Goal: Task Accomplishment & Management: Use online tool/utility

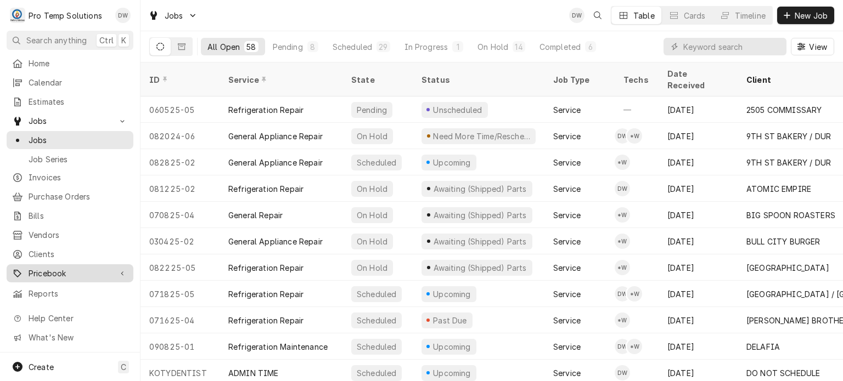
click at [70, 268] on span "Pricebook" at bounding box center [70, 274] width 83 height 12
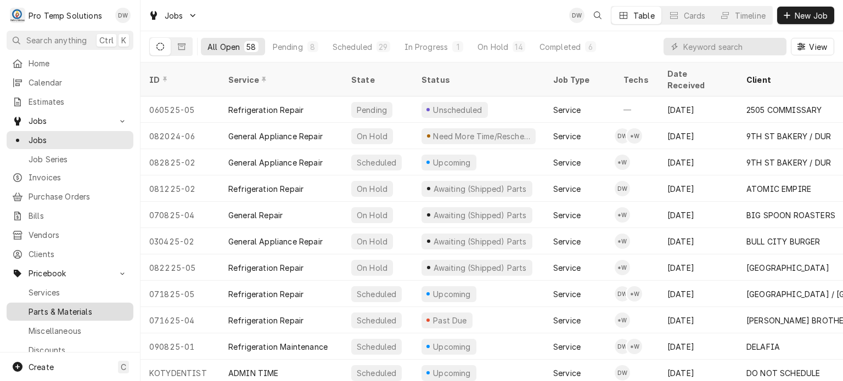
click at [70, 306] on span "Parts & Materials" at bounding box center [78, 312] width 99 height 12
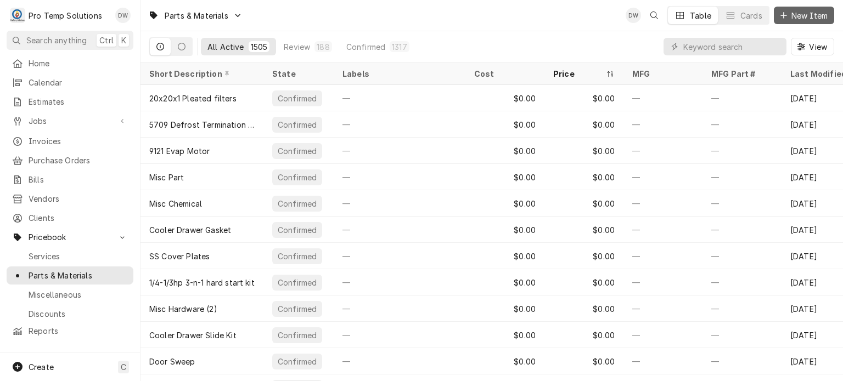
click at [826, 9] on button "New Item" at bounding box center [804, 16] width 60 height 18
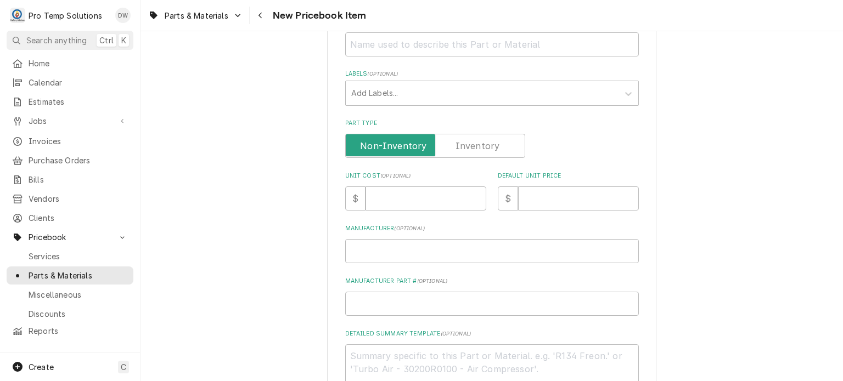
scroll to position [189, 0]
click at [419, 360] on textarea "Detailed Summary Template ( optional )" at bounding box center [492, 369] width 294 height 49
paste textarea "PT #511121 THERMOPILE LIST: $60.00"
type textarea "x"
type textarea "PT #511121 THERMOPILE LIST: $60.00"
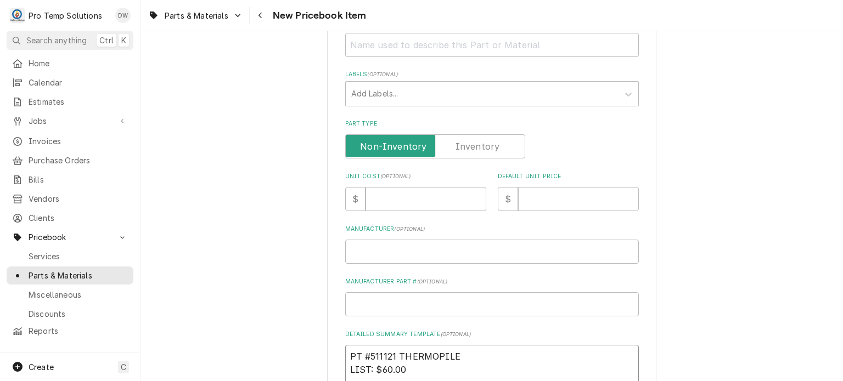
type textarea "x"
drag, startPoint x: 346, startPoint y: 356, endPoint x: 476, endPoint y: 351, distance: 130.1
click at [476, 351] on textarea "PT #511121 THERMOPILE LIST: $60.00" at bounding box center [492, 369] width 294 height 49
type textarea "PT #511121 THERMOPILE LIST: $60.00"
click at [419, 36] on input "Short Description" at bounding box center [492, 45] width 294 height 24
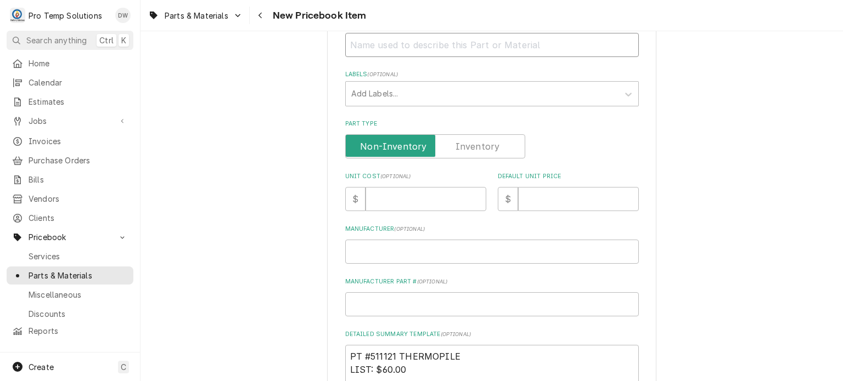
paste input "PT #511121 THERMOPILE"
type textarea "x"
type input "PT #511121 THERMOPILE"
drag, startPoint x: 377, startPoint y: 372, endPoint x: 417, endPoint y: 374, distance: 39.6
click at [417, 374] on textarea "PT #511121 THERMOPILE LIST: $60.00" at bounding box center [492, 369] width 294 height 49
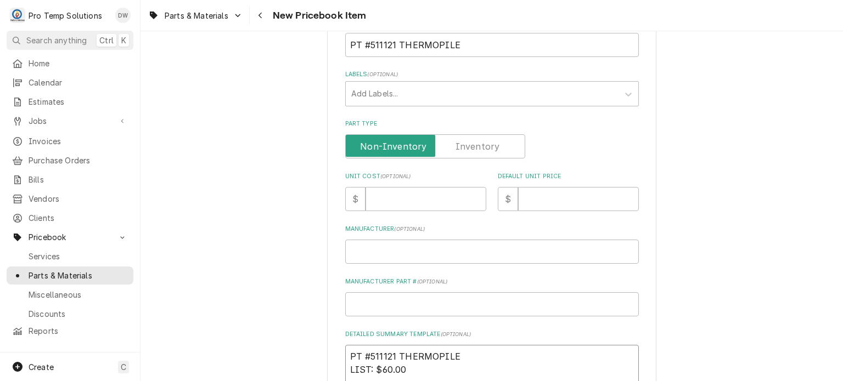
drag, startPoint x: 417, startPoint y: 374, endPoint x: 369, endPoint y: 369, distance: 48.5
click at [369, 369] on textarea "PT #511121 THERMOPILE LIST: $60.00" at bounding box center [492, 369] width 294 height 49
click at [545, 199] on input "Default Unit Price" at bounding box center [578, 199] width 121 height 24
paste input "60.00"
type textarea "x"
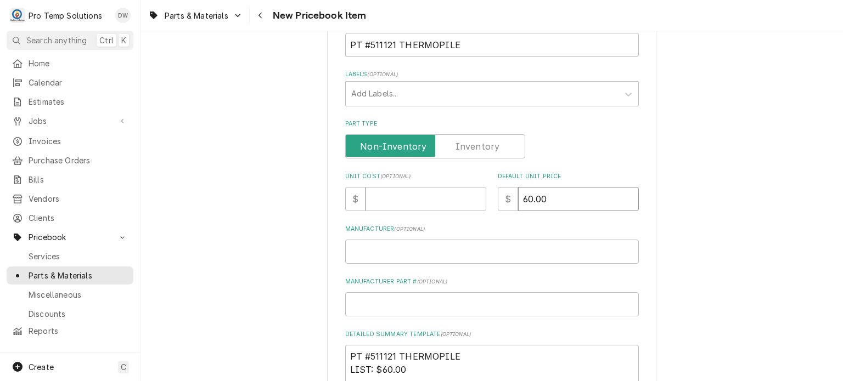
type input "60.00"
click at [423, 207] on input "Unit Cost ( optional )" at bounding box center [425, 199] width 121 height 24
paste input "28.62"
type textarea "x"
type input "28.62"
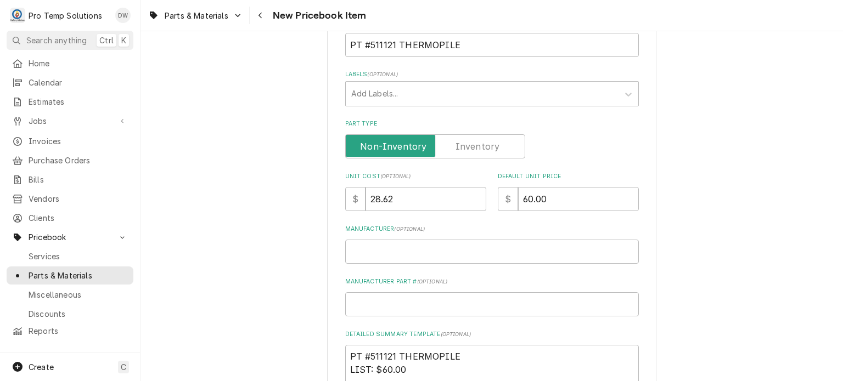
click at [315, 187] on div "Please provide the following information to create a PriceBook item. Active Sta…" at bounding box center [491, 221] width 702 height 735
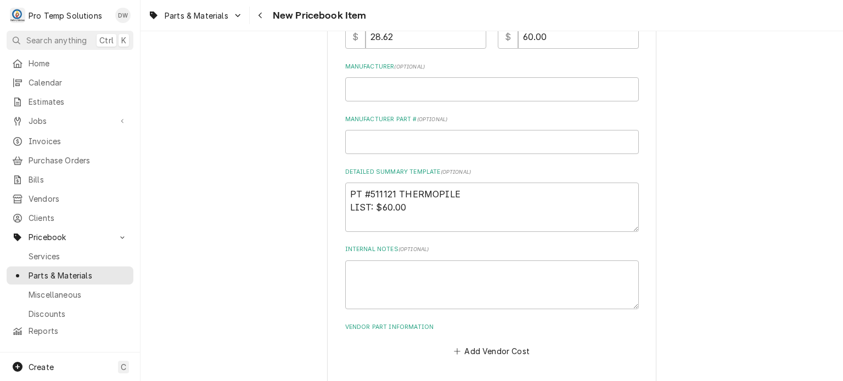
scroll to position [394, 0]
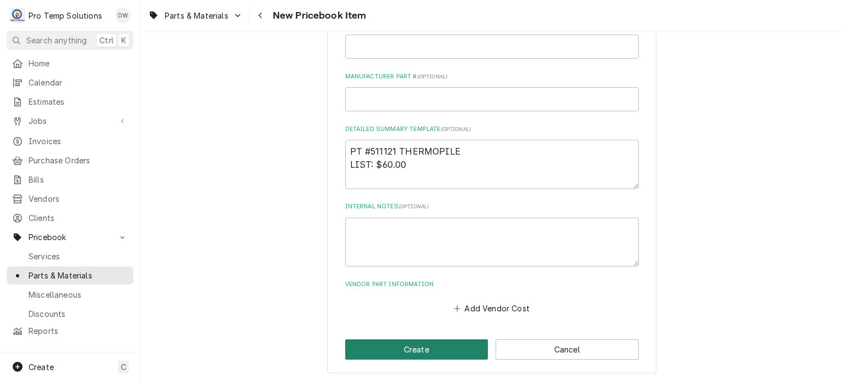
click at [378, 349] on button "Create" at bounding box center [416, 350] width 143 height 20
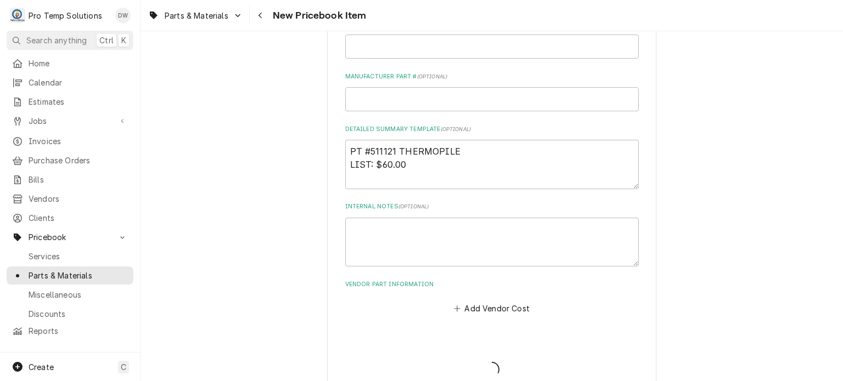
type textarea "x"
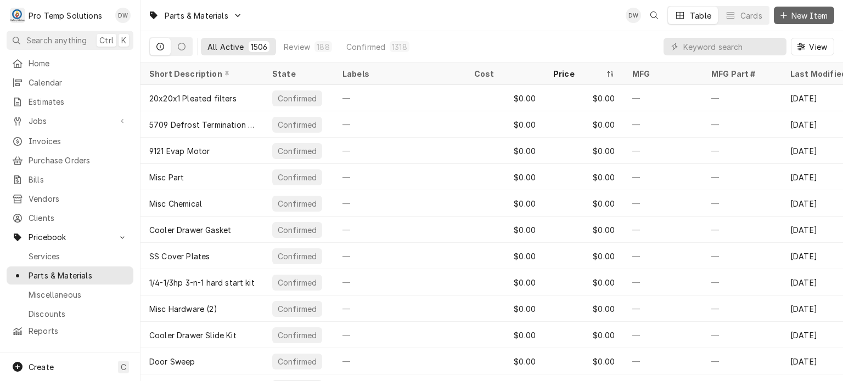
click at [792, 16] on span "New Item" at bounding box center [809, 16] width 41 height 12
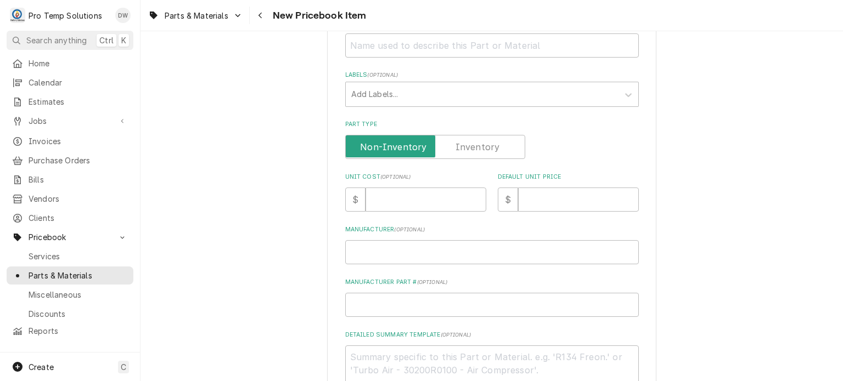
scroll to position [191, 0]
click at [435, 364] on textarea "Detailed Summary Template ( optional )" at bounding box center [492, 367] width 294 height 49
paste textarea "AP #511209 H/D THERMOCOUPLE LIST: $25.00"
type textarea "x"
type textarea "AP #511209 H/D THERMOCOUPLE LIST: $25.00"
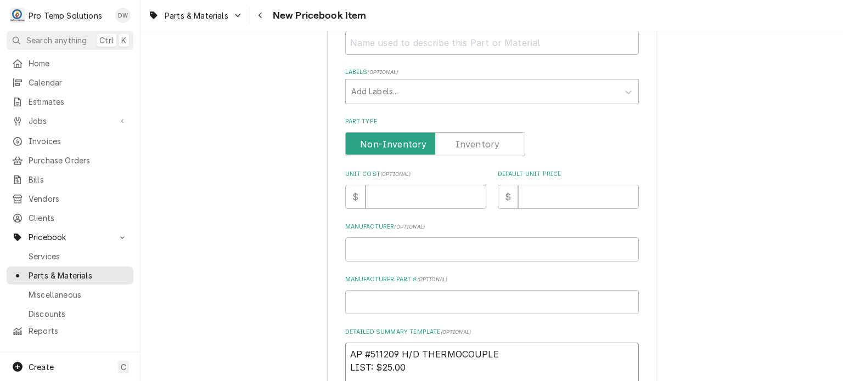
type textarea "x"
drag, startPoint x: 352, startPoint y: 349, endPoint x: 538, endPoint y: 328, distance: 187.2
click at [538, 328] on div "Detailed Summary Template ( optional ) AP #511209 H/D THERMOCOUPLE LIST: $25.00" at bounding box center [492, 360] width 294 height 64
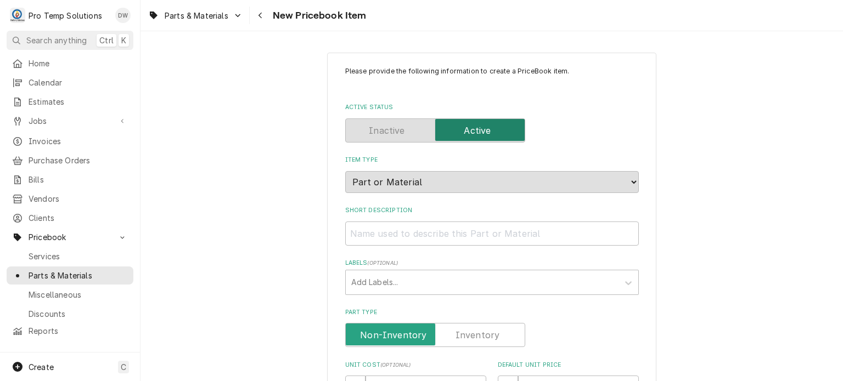
type textarea "AP #511209 H/D THERMOCOUPLE LIST: $25.00"
click at [470, 234] on input "Short Description" at bounding box center [492, 234] width 294 height 24
paste input "AP #511209 H/D THERMOCOUPLE"
type textarea "x"
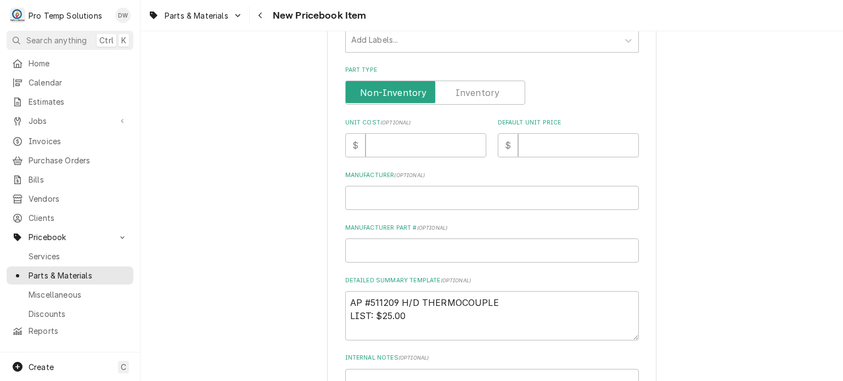
scroll to position [243, 0]
type input "AP #511209 H/D THERMOCOUPLE"
drag, startPoint x: 406, startPoint y: 315, endPoint x: 381, endPoint y: 314, distance: 25.3
click at [381, 314] on textarea "AP #511209 H/D THERMOCOUPLE LIST: $25.00" at bounding box center [492, 315] width 294 height 49
click at [537, 135] on input "Default Unit Price" at bounding box center [578, 145] width 121 height 24
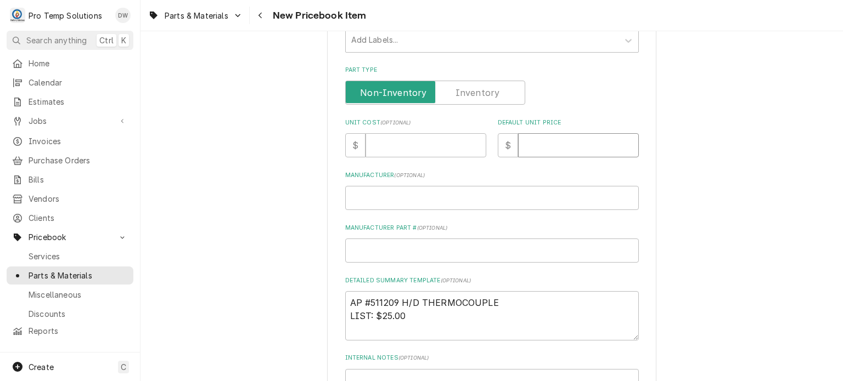
paste input "25.00"
type textarea "x"
type input "25.00"
click at [388, 138] on input "Unit Cost ( optional )" at bounding box center [425, 145] width 121 height 24
paste input "13.19"
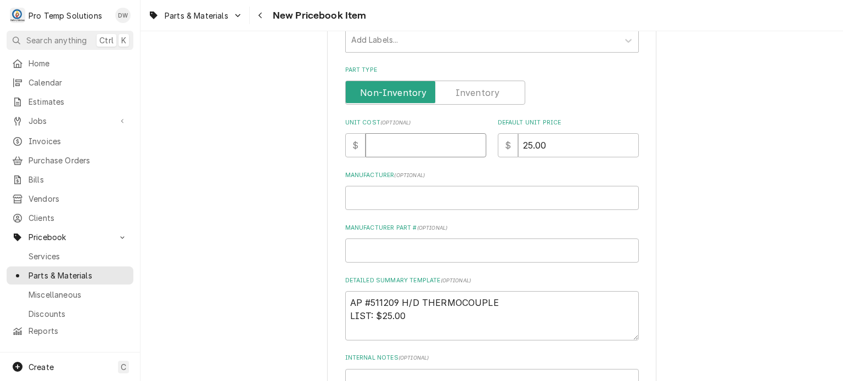
type textarea "x"
type input "13.19"
click at [272, 134] on div "Please provide the following information to create a PriceBook item. Active Sta…" at bounding box center [491, 167] width 702 height 735
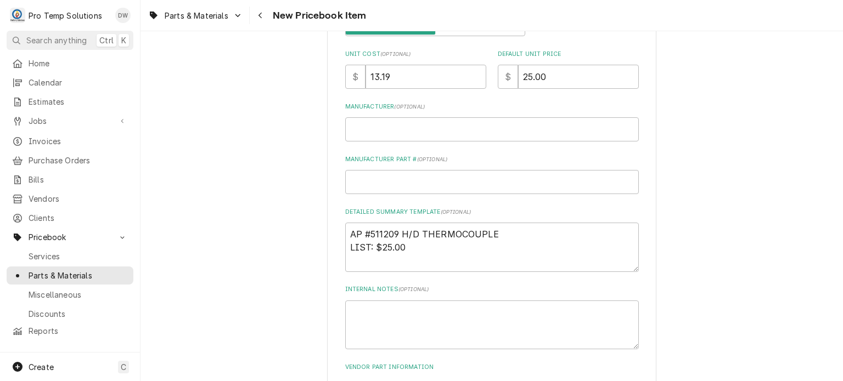
scroll to position [0, 0]
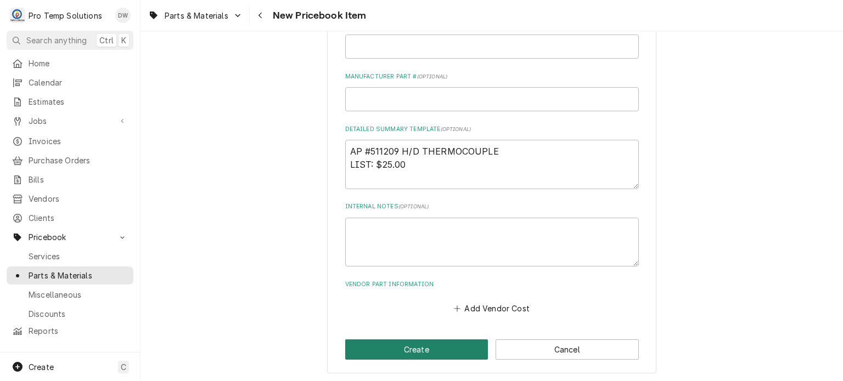
click at [387, 347] on button "Create" at bounding box center [416, 350] width 143 height 20
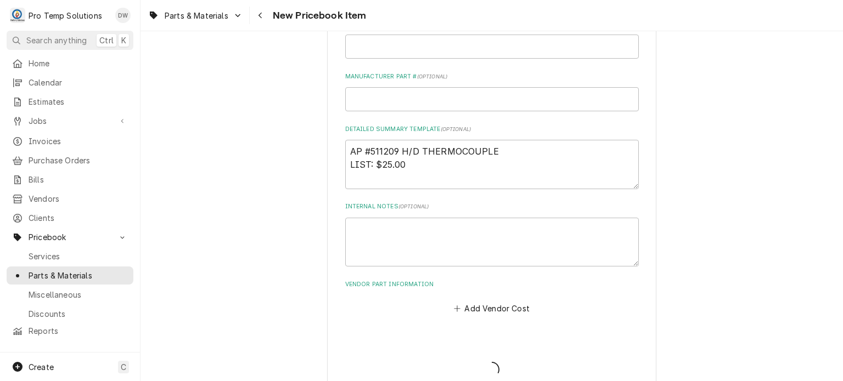
type textarea "x"
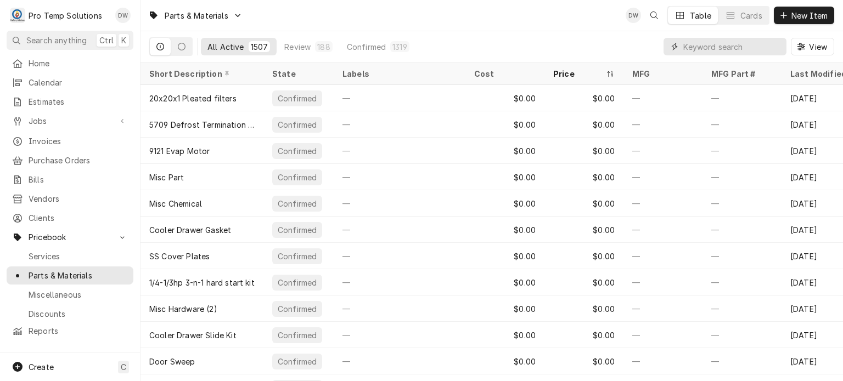
click at [720, 49] on input "Dynamic Content Wrapper" at bounding box center [732, 47] width 98 height 18
paste input "#511347"
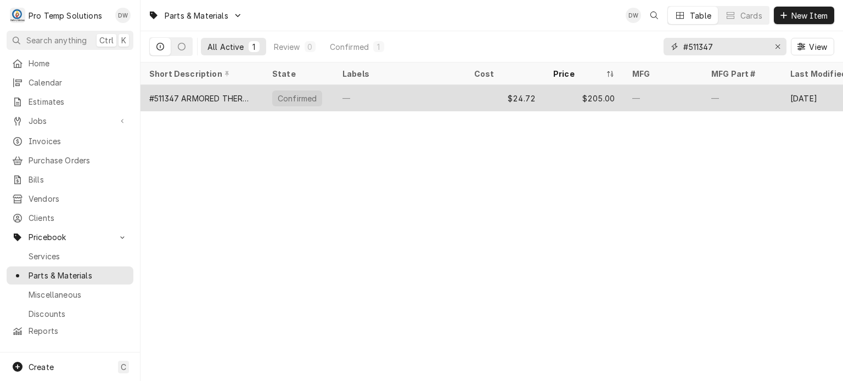
type input "#511347"
click at [620, 94] on div "$205.00" at bounding box center [583, 98] width 79 height 26
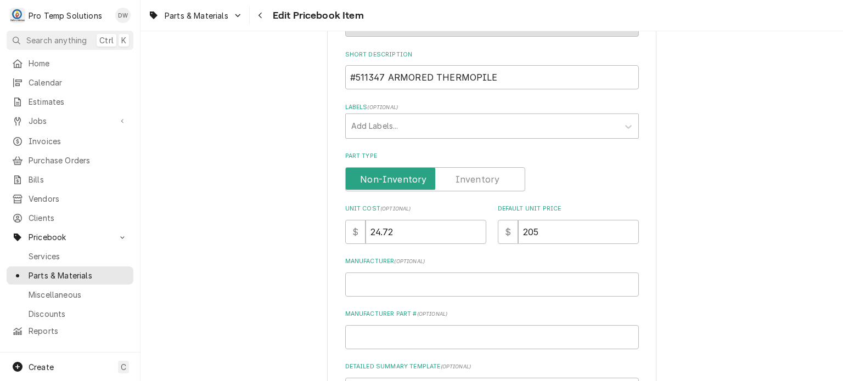
scroll to position [257, 0]
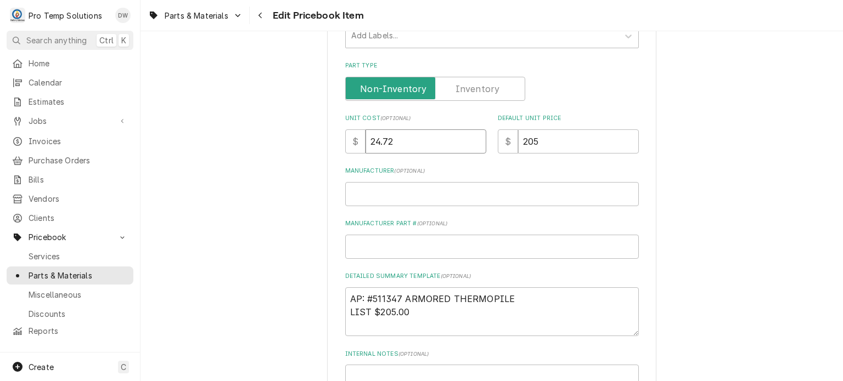
drag, startPoint x: 420, startPoint y: 143, endPoint x: 336, endPoint y: 144, distance: 84.5
click at [336, 144] on div "Use the fields below to edit this PriceBook item. Note that changes made here w…" at bounding box center [491, 172] width 329 height 753
type textarea "x"
type input "9"
type textarea "x"
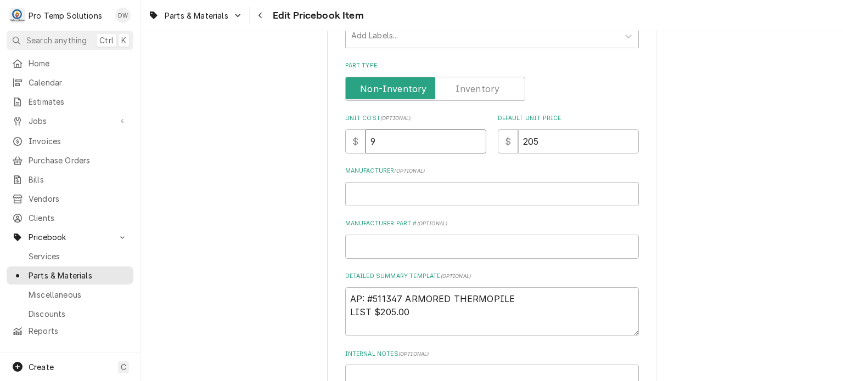
type input "96"
type textarea "x"
type input "96.5"
type textarea "x"
type input "96.56"
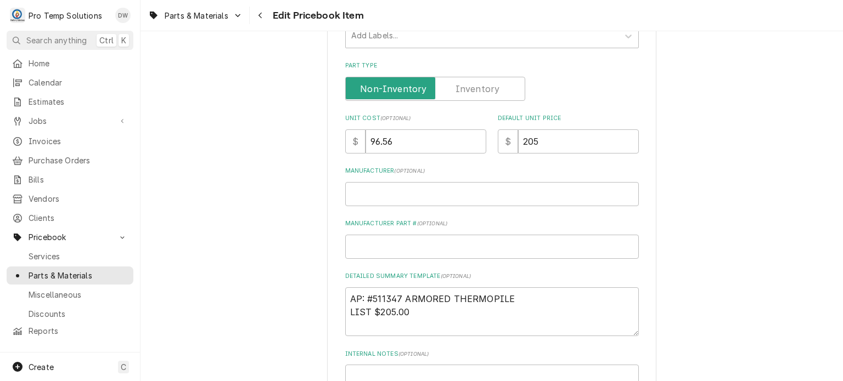
click at [271, 200] on div "Use the fields below to edit this PriceBook item. Note that changes made here w…" at bounding box center [491, 172] width 702 height 773
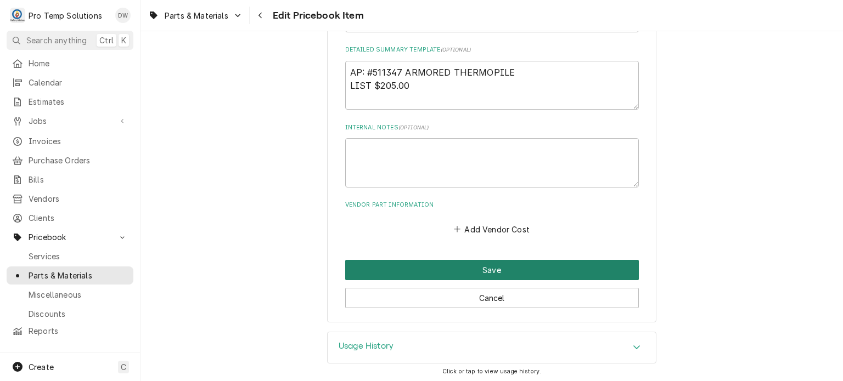
click at [382, 274] on button "Save" at bounding box center [492, 270] width 294 height 20
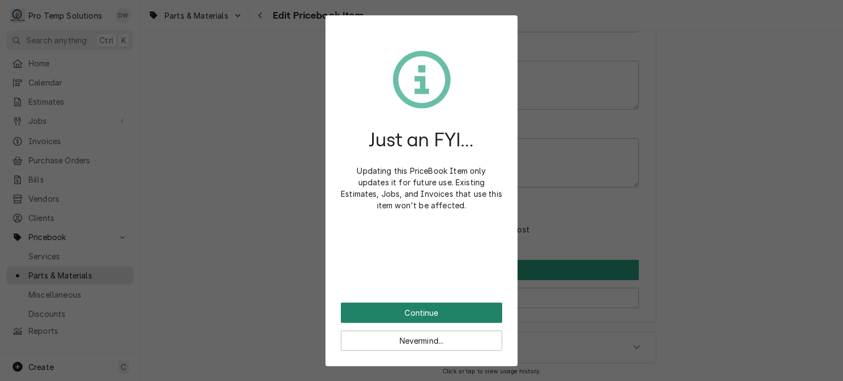
click at [407, 322] on button "Continue" at bounding box center [421, 313] width 161 height 20
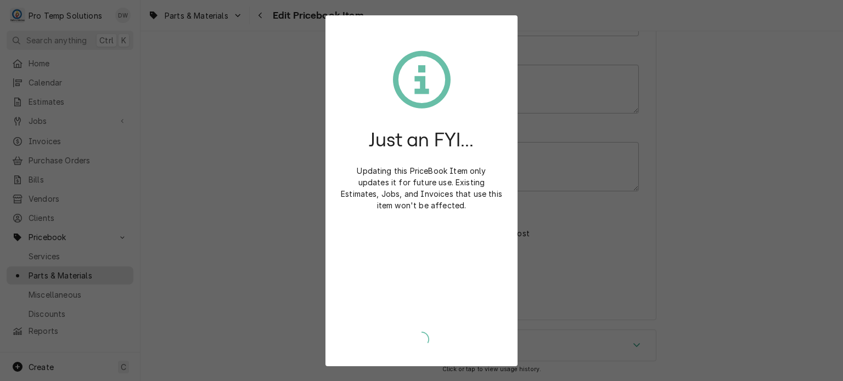
scroll to position [478, 0]
type textarea "x"
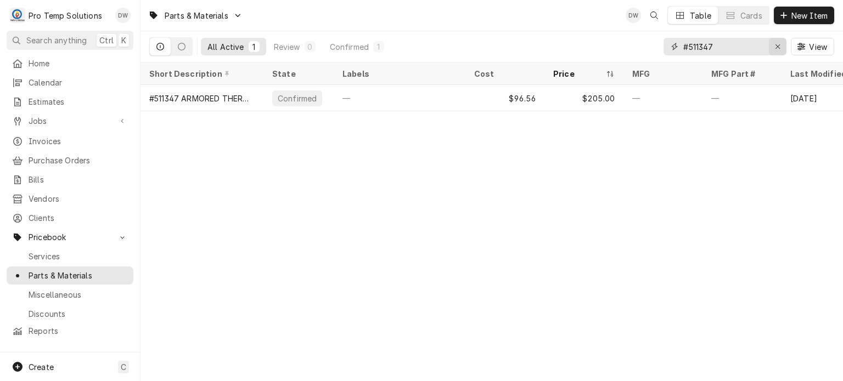
click at [778, 46] on icon "Erase input" at bounding box center [778, 47] width 6 height 8
paste input "#265743"
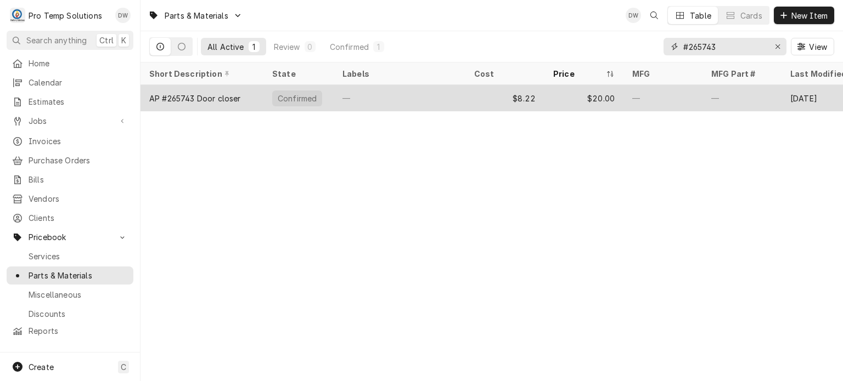
type input "#265743"
click at [711, 87] on div "—" at bounding box center [741, 98] width 79 height 26
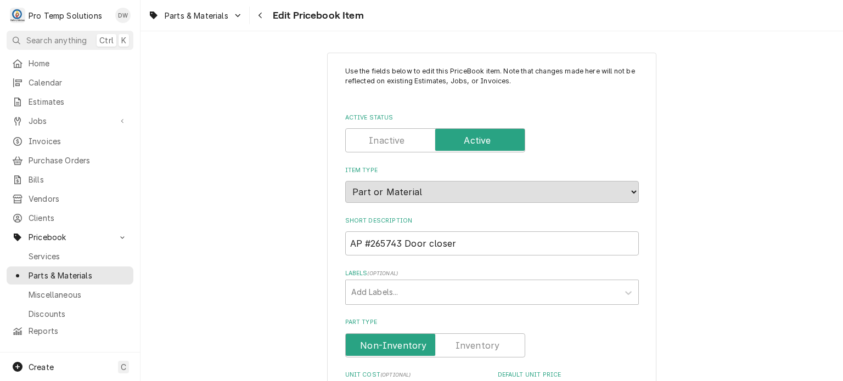
scroll to position [483, 0]
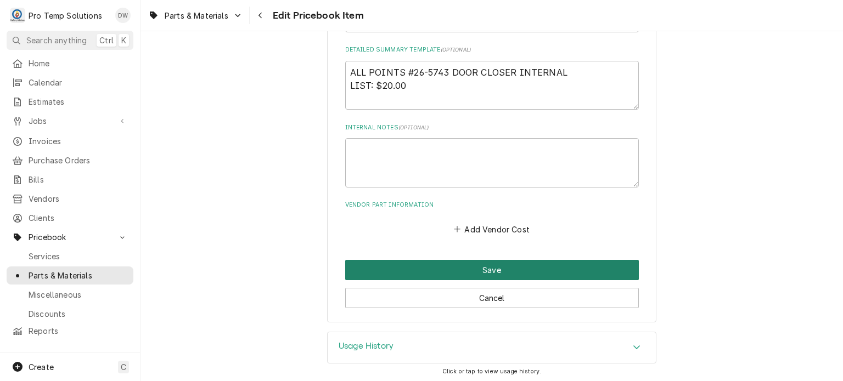
click at [367, 270] on button "Save" at bounding box center [492, 270] width 294 height 20
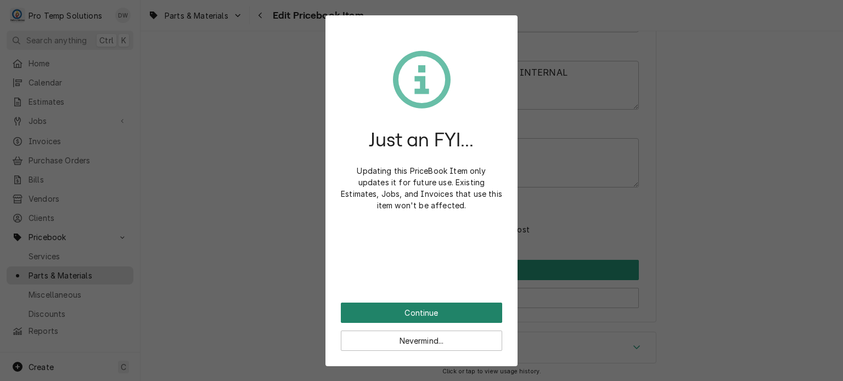
click at [360, 304] on button "Continue" at bounding box center [421, 313] width 161 height 20
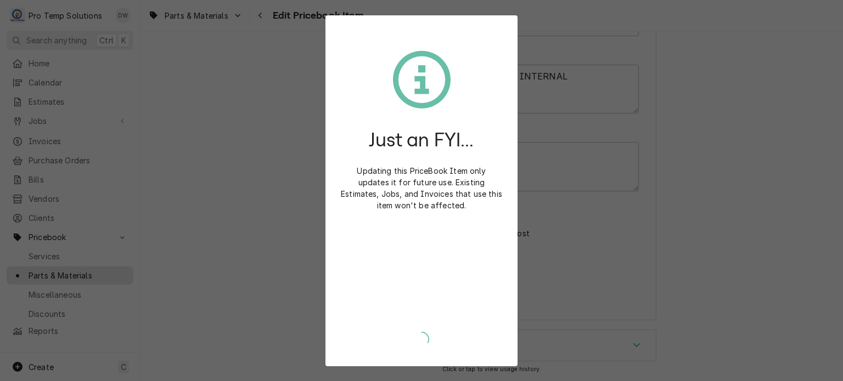
scroll to position [478, 0]
type textarea "x"
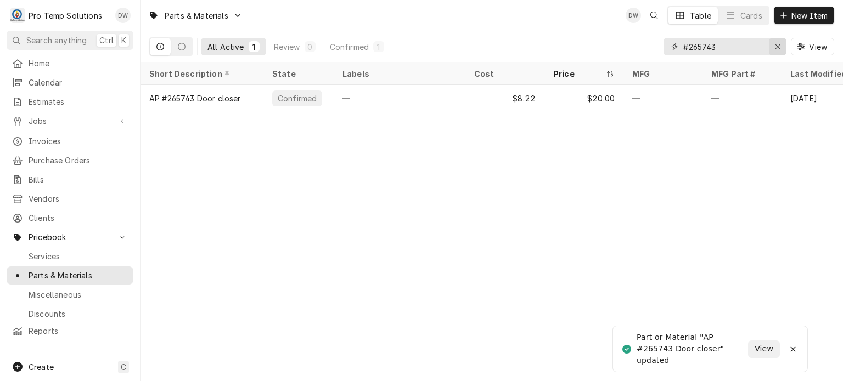
click at [769, 49] on button "Erase input" at bounding box center [778, 47] width 18 height 18
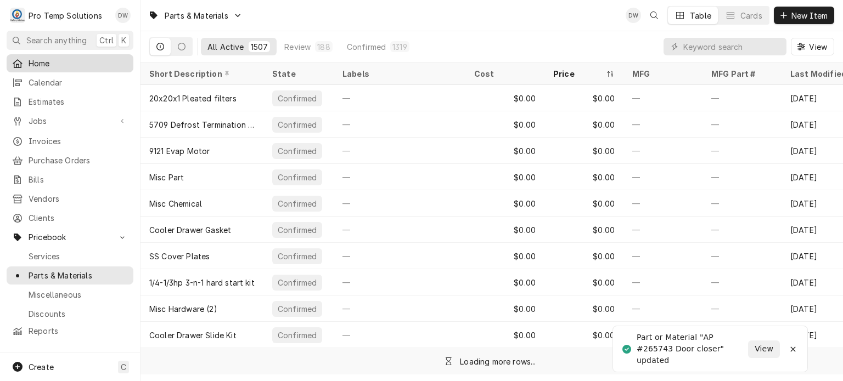
click at [88, 61] on span "Home" at bounding box center [78, 64] width 99 height 12
